Goal: Transaction & Acquisition: Book appointment/travel/reservation

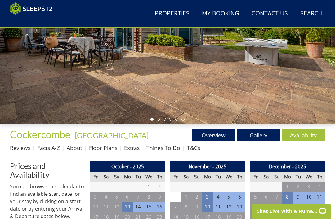
scroll to position [66, 0]
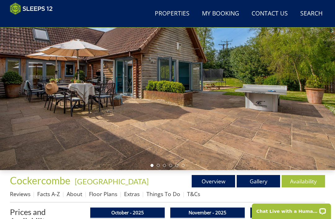
click at [102, 197] on link "Floor Plans" at bounding box center [103, 193] width 28 height 7
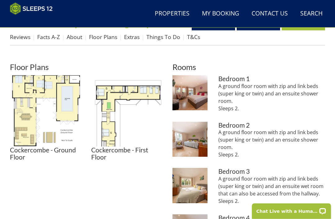
scroll to position [223, 0]
click at [110, 122] on img at bounding box center [126, 110] width 71 height 71
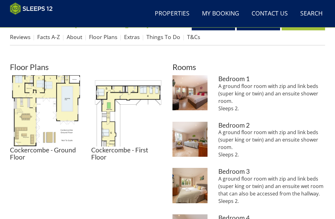
click at [45, 109] on img at bounding box center [45, 110] width 71 height 71
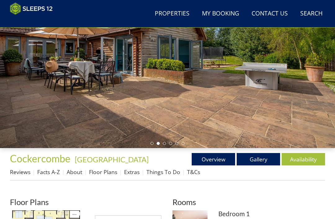
scroll to position [88, 0]
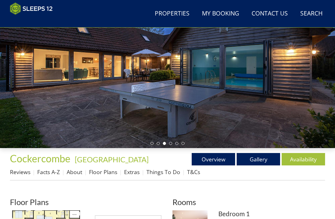
click at [102, 109] on div at bounding box center [167, 55] width 335 height 188
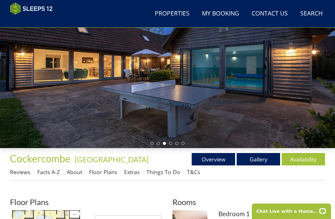
click at [259, 159] on link "Gallery" at bounding box center [258, 159] width 43 height 12
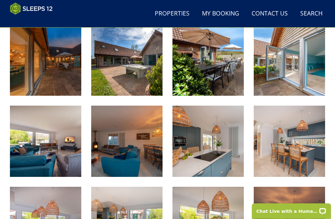
scroll to position [332, 0]
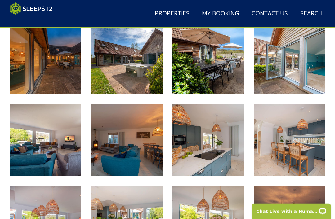
click at [44, 153] on img at bounding box center [45, 140] width 71 height 71
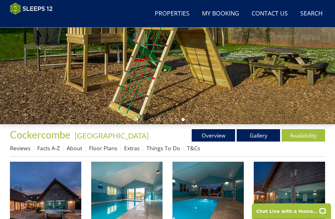
scroll to position [112, 0]
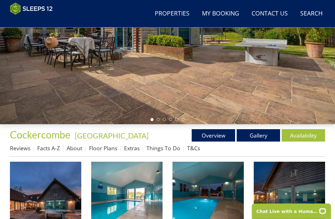
click at [47, 148] on link "Facts A-Z" at bounding box center [48, 148] width 23 height 7
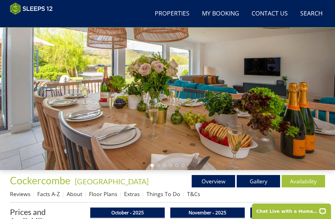
scroll to position [159, 0]
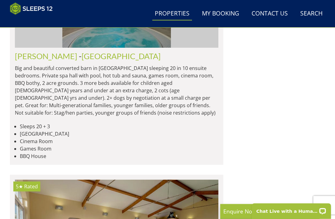
scroll to position [3087, 0]
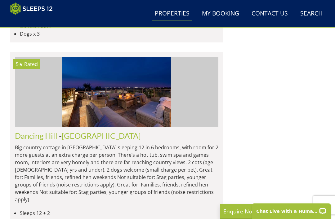
scroll to position [6058, 0]
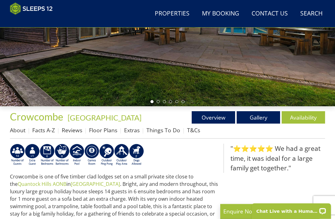
scroll to position [130, 0]
click at [41, 132] on link "Facts A-Z" at bounding box center [43, 130] width 23 height 7
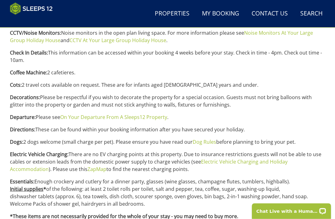
scroll to position [343, 0]
click at [96, 172] on link "ZapMap" at bounding box center [96, 169] width 19 height 7
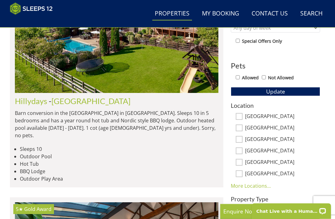
scroll to position [310, 0]
click at [242, 118] on input "[GEOGRAPHIC_DATA]" at bounding box center [239, 116] width 7 height 7
checkbox input "true"
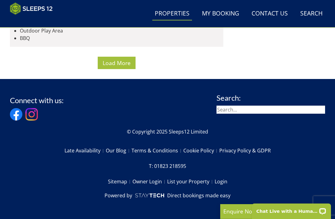
scroll to position [5121, 0]
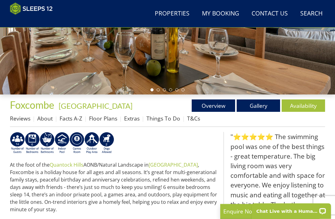
scroll to position [142, 0]
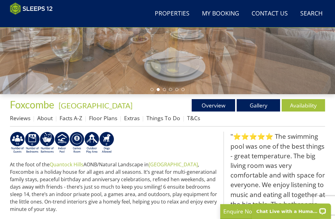
click at [301, 106] on link "Availability" at bounding box center [303, 105] width 43 height 12
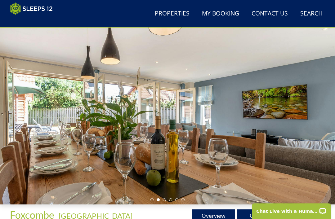
scroll to position [31, 0]
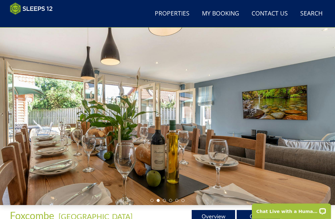
click at [129, 147] on div at bounding box center [167, 112] width 335 height 188
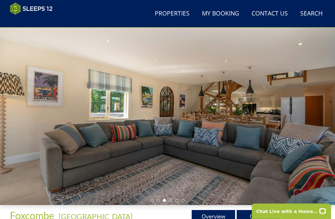
click at [131, 161] on div at bounding box center [167, 112] width 335 height 188
click at [149, 167] on div at bounding box center [167, 112] width 335 height 188
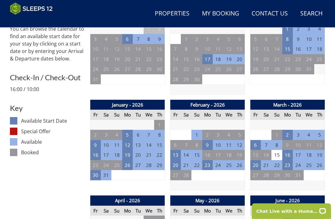
scroll to position [270, 0]
click at [178, 165] on td "20" at bounding box center [175, 165] width 11 height 10
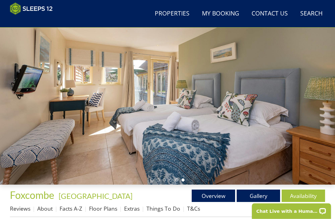
scroll to position [51, 0]
click at [261, 195] on link "Gallery" at bounding box center [258, 196] width 43 height 12
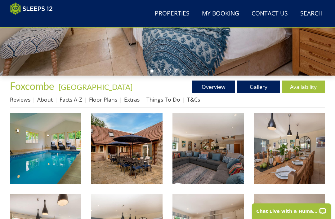
scroll to position [161, 0]
click at [133, 162] on img at bounding box center [126, 148] width 71 height 71
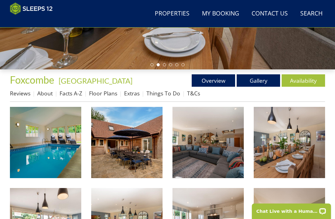
scroll to position [167, 0]
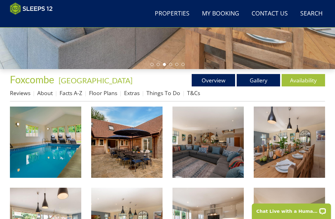
click at [70, 95] on link "Facts A-Z" at bounding box center [71, 92] width 23 height 7
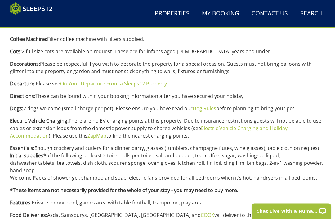
scroll to position [364, 0]
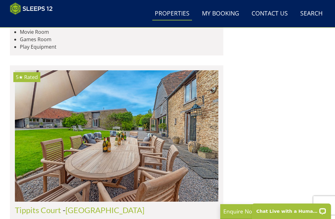
scroll to position [2838, 0]
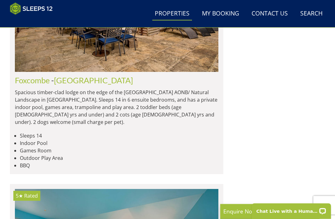
scroll to position [3450, 0]
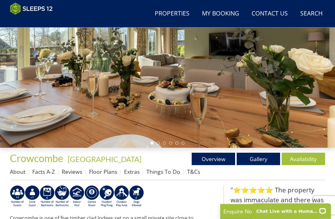
scroll to position [88, 0]
click at [257, 156] on link "Gallery" at bounding box center [258, 159] width 43 height 12
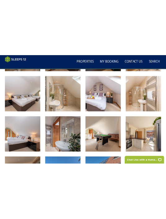
scroll to position [558, 0]
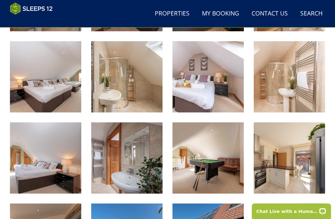
click at [201, 168] on img at bounding box center [207, 158] width 71 height 71
